Goal: Task Accomplishment & Management: Manage account settings

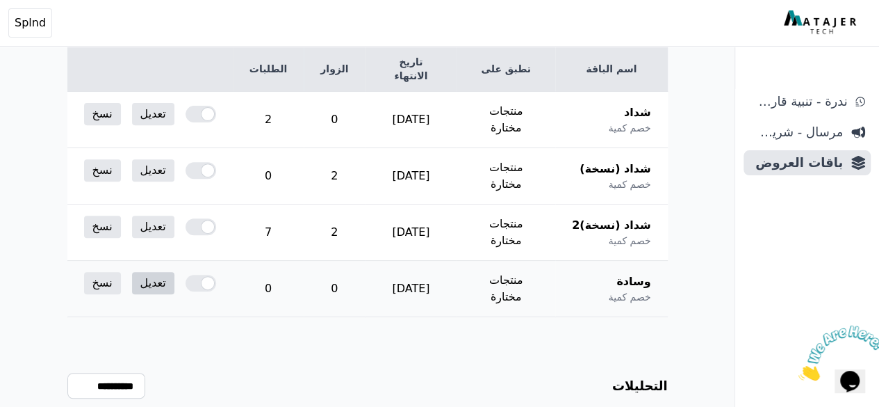
click at [132, 272] on link "تعديل" at bounding box center [153, 283] width 42 height 22
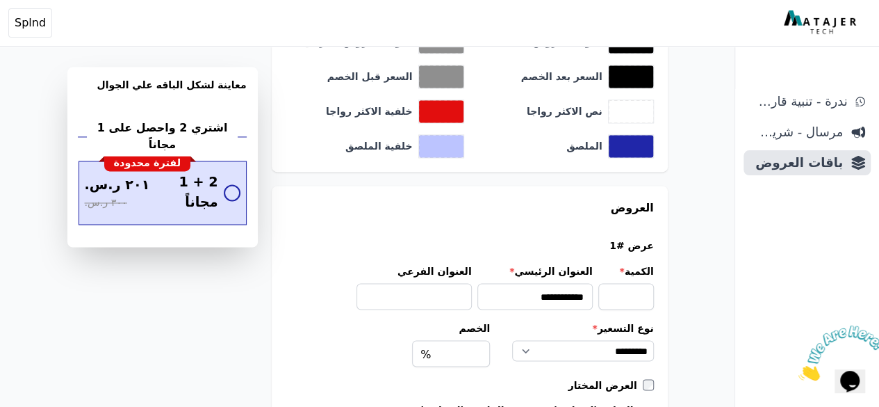
scroll to position [1380, 0]
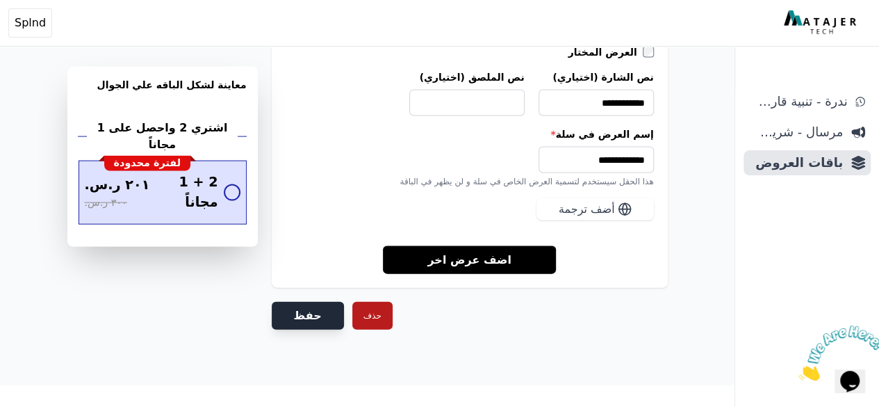
click at [303, 311] on button "حفظ" at bounding box center [308, 316] width 72 height 28
